Goal: Task Accomplishment & Management: Manage account settings

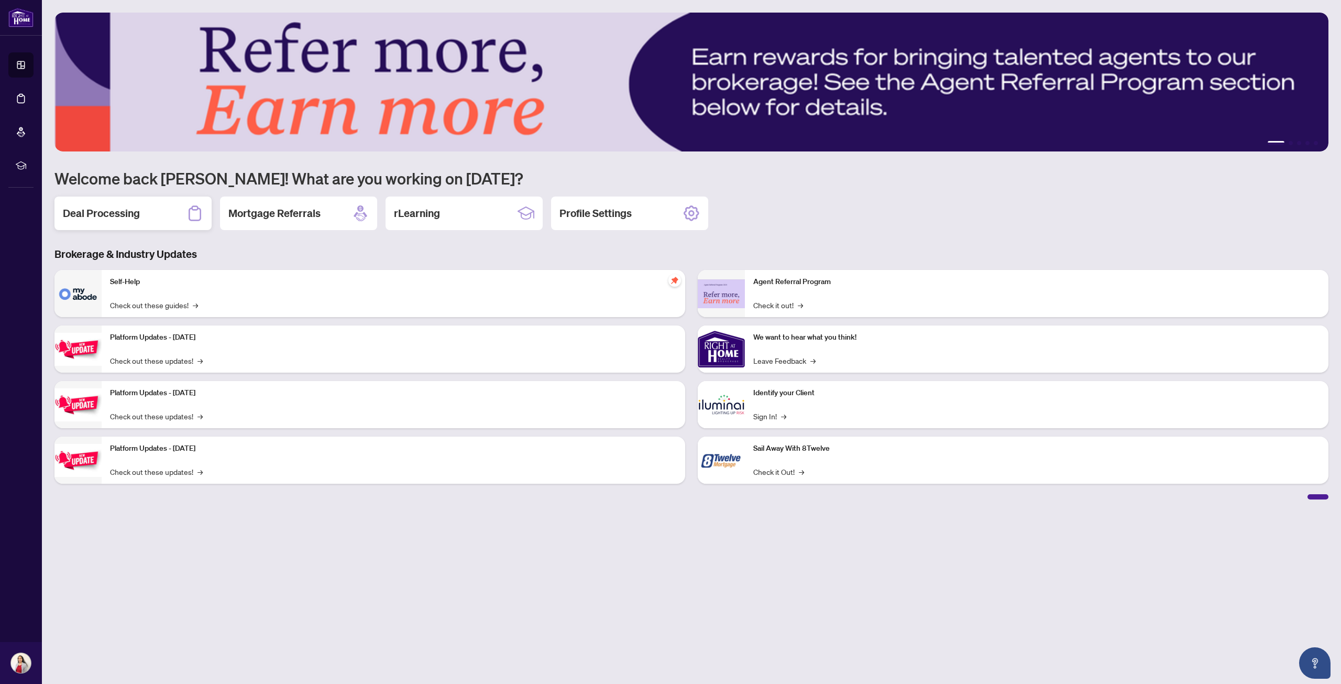
click at [121, 210] on h2 "Deal Processing" at bounding box center [101, 213] width 77 height 15
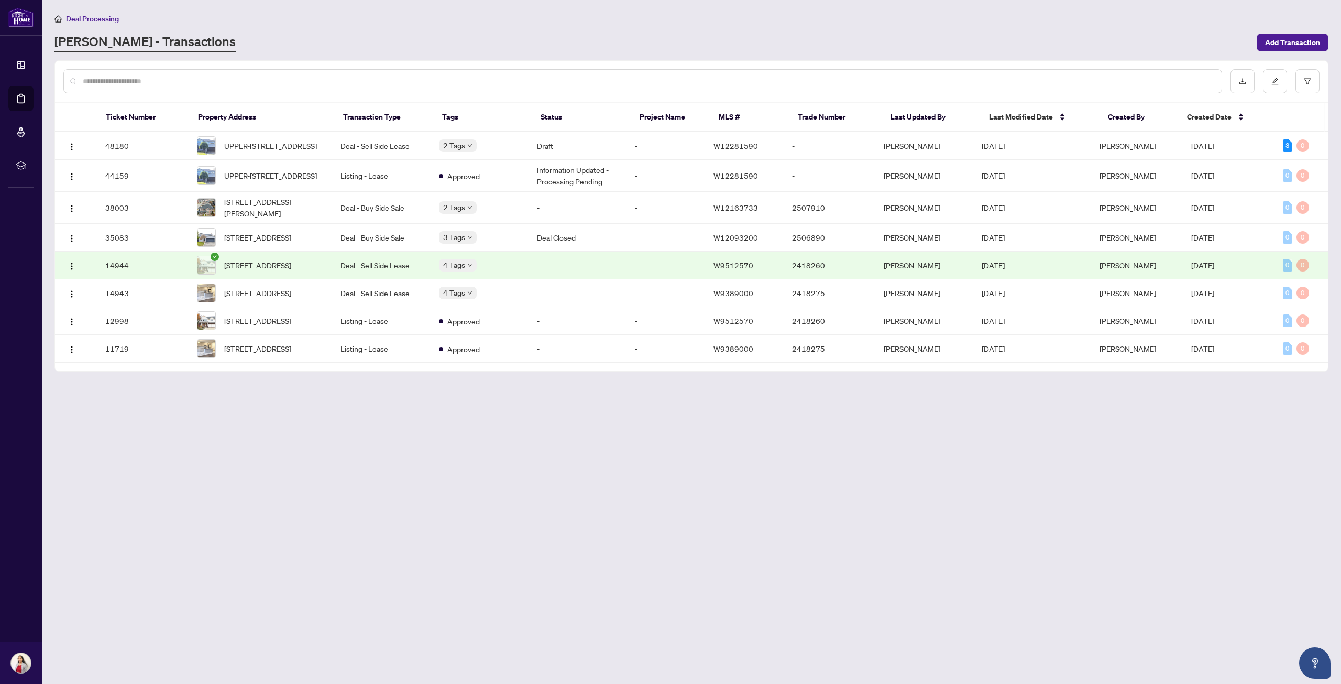
click at [335, 523] on main "Deal Processing [PERSON_NAME] - Transactions Add Transaction Ticket Number Prop…" at bounding box center [691, 342] width 1299 height 684
click at [281, 151] on span "UPPER-[STREET_ADDRESS]" at bounding box center [270, 146] width 93 height 12
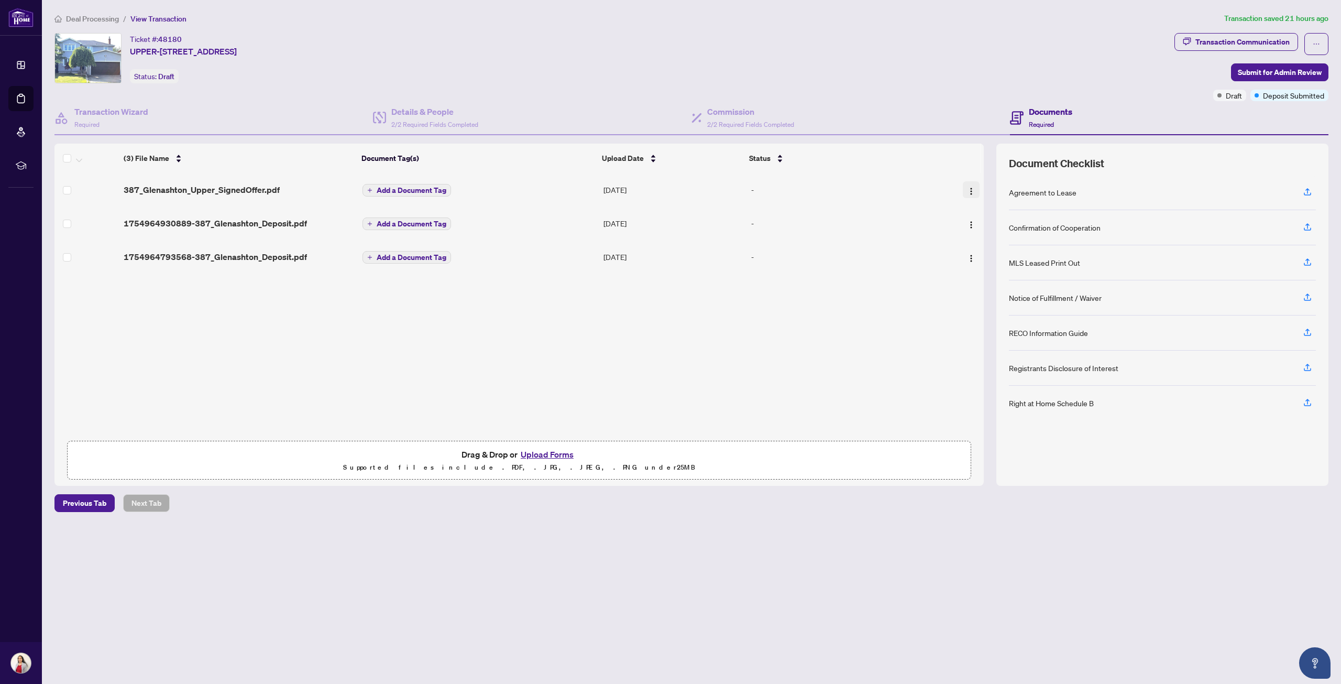
click at [967, 189] on img "button" at bounding box center [971, 191] width 8 height 8
click at [986, 310] on span "Archive" at bounding box center [1018, 310] width 100 height 12
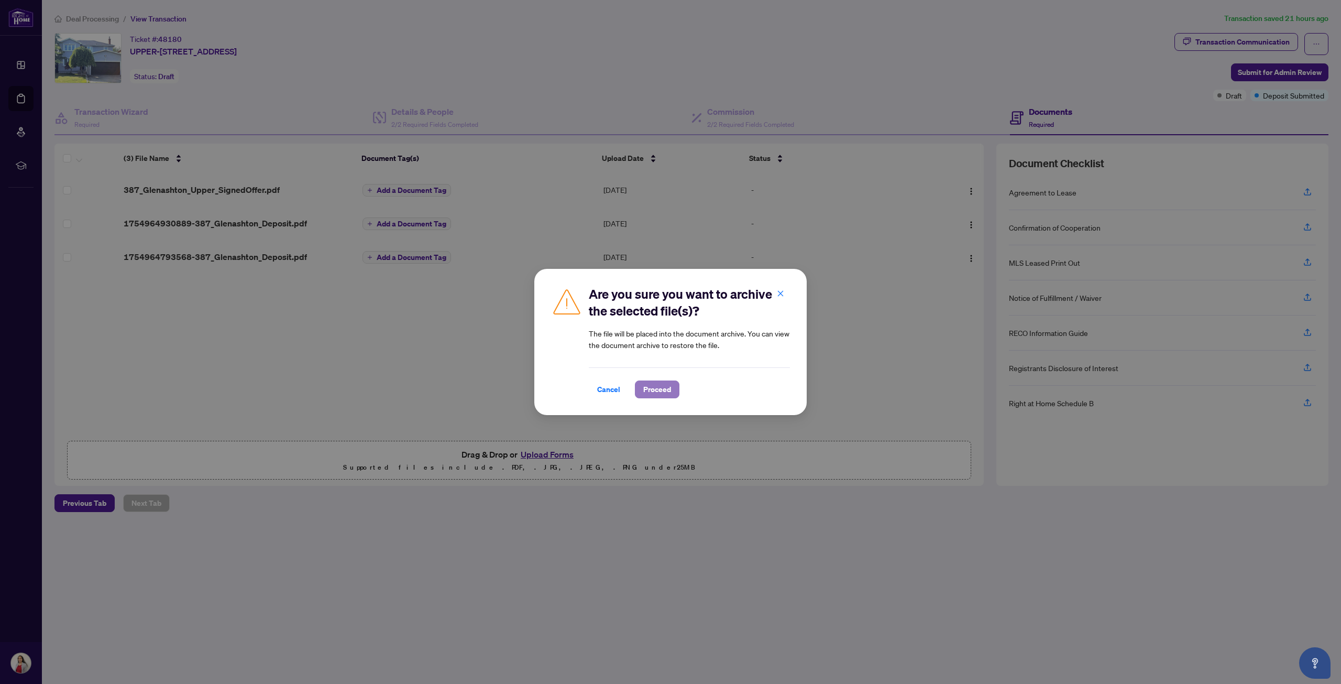
click at [665, 386] on span "Proceed" at bounding box center [657, 389] width 28 height 17
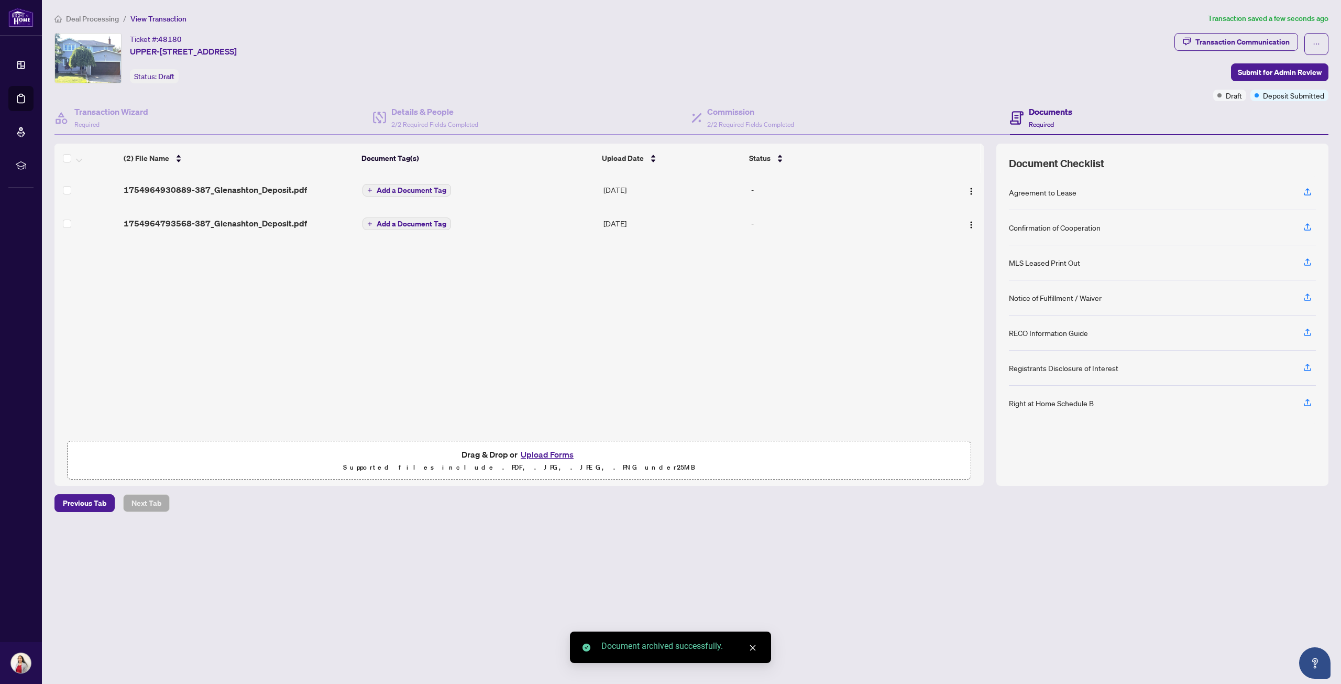
click at [543, 454] on button "Upload Forms" at bounding box center [547, 454] width 59 height 14
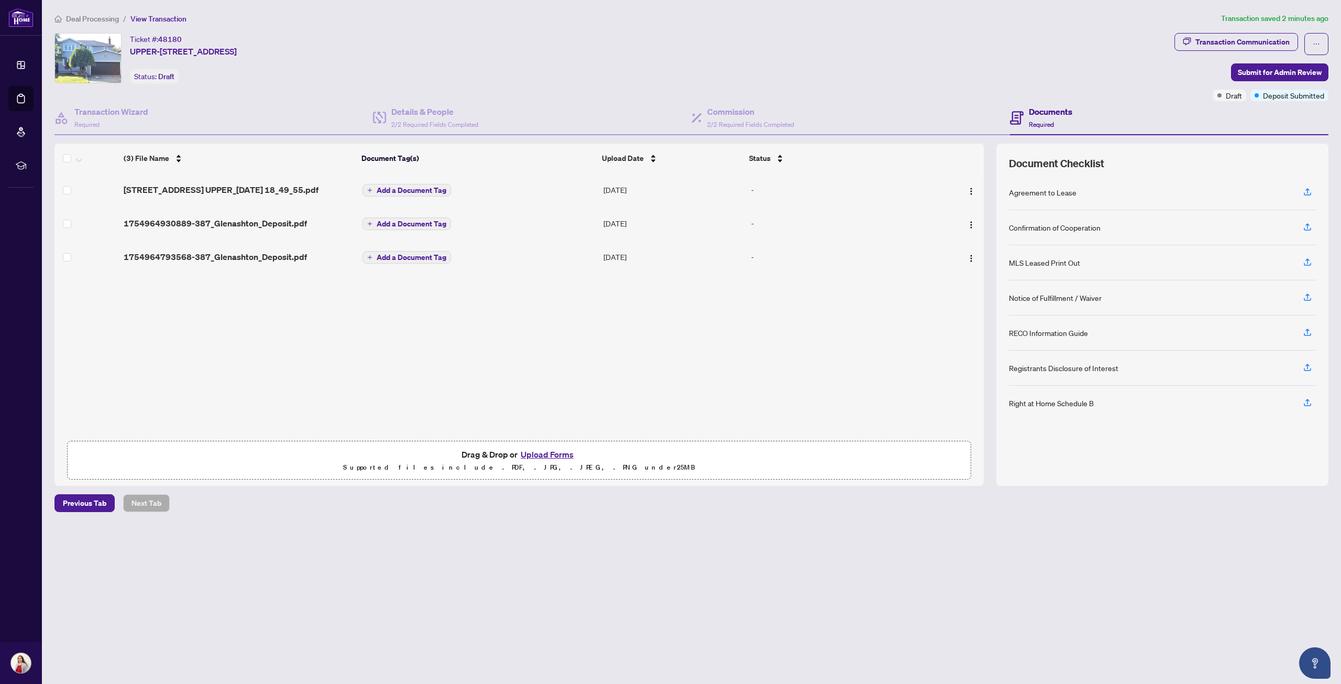
click at [540, 453] on button "Upload Forms" at bounding box center [547, 454] width 59 height 14
click at [540, 451] on button "Upload Forms" at bounding box center [547, 454] width 59 height 14
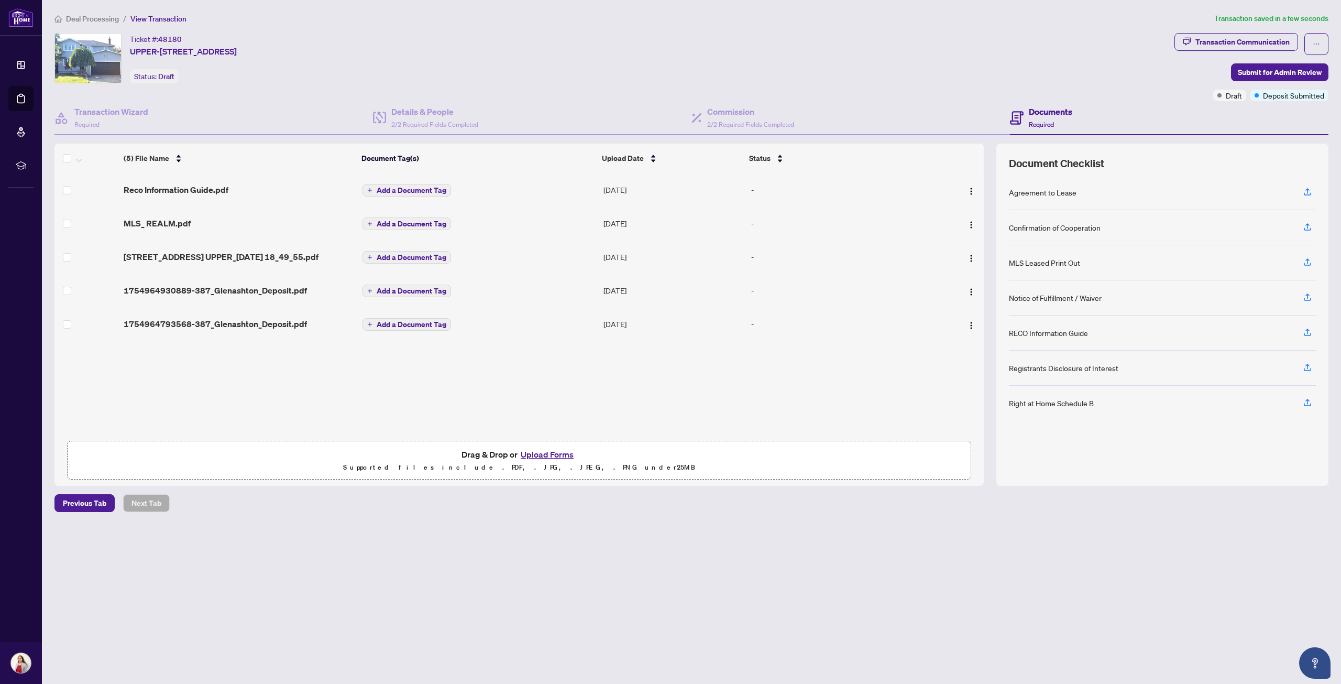
click at [236, 387] on div "(5) File Name Document Tag(s) Upload Date Status Reco Information Guide.pdf Add…" at bounding box center [518, 315] width 929 height 342
click at [1276, 69] on span "Submit for Admin Review" at bounding box center [1280, 72] width 84 height 17
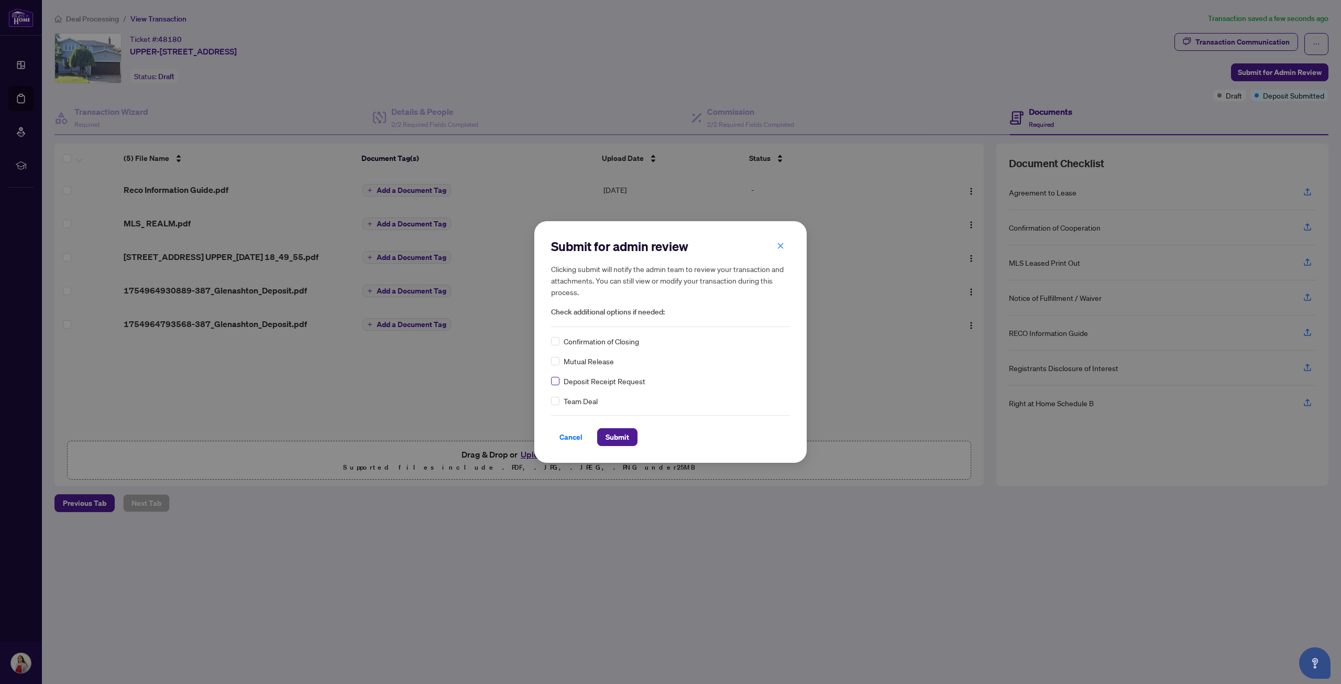
click at [555, 385] on label at bounding box center [555, 381] width 8 height 12
click at [555, 386] on label at bounding box center [555, 381] width 8 height 12
click at [608, 443] on span "Submit" at bounding box center [618, 437] width 24 height 17
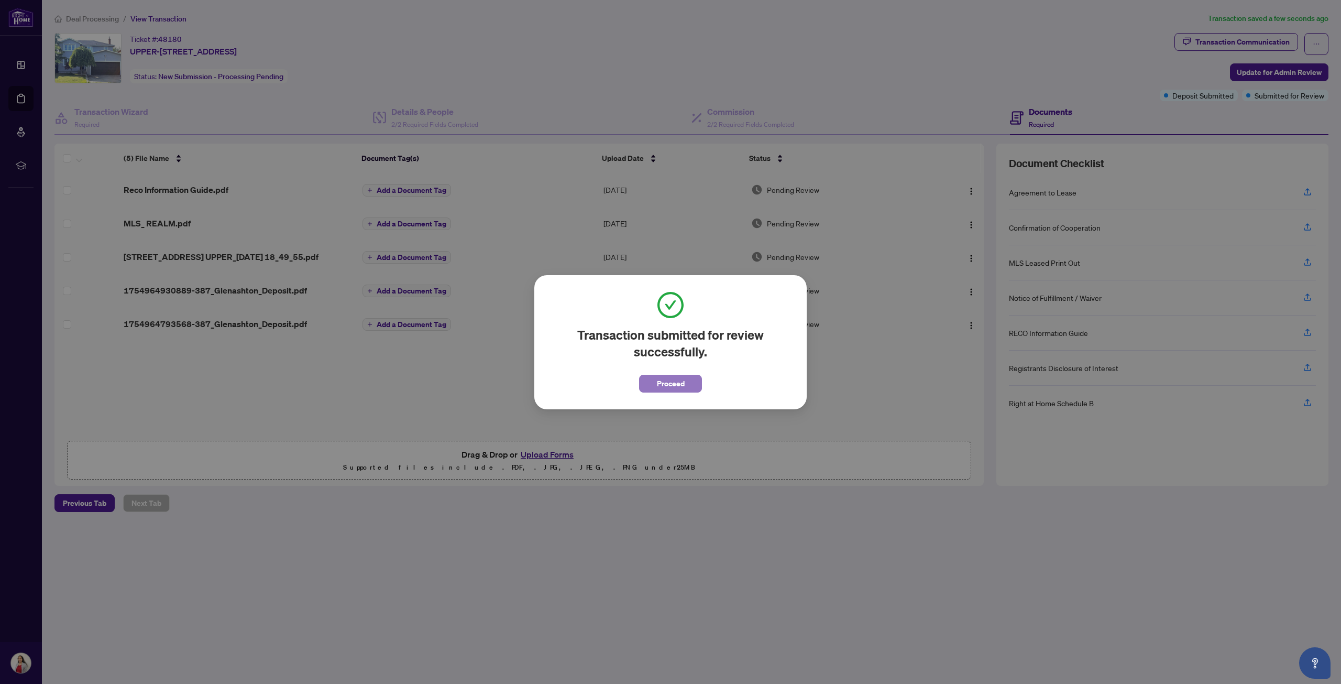
click at [691, 381] on button "Proceed" at bounding box center [670, 384] width 63 height 18
